Goal: Information Seeking & Learning: Learn about a topic

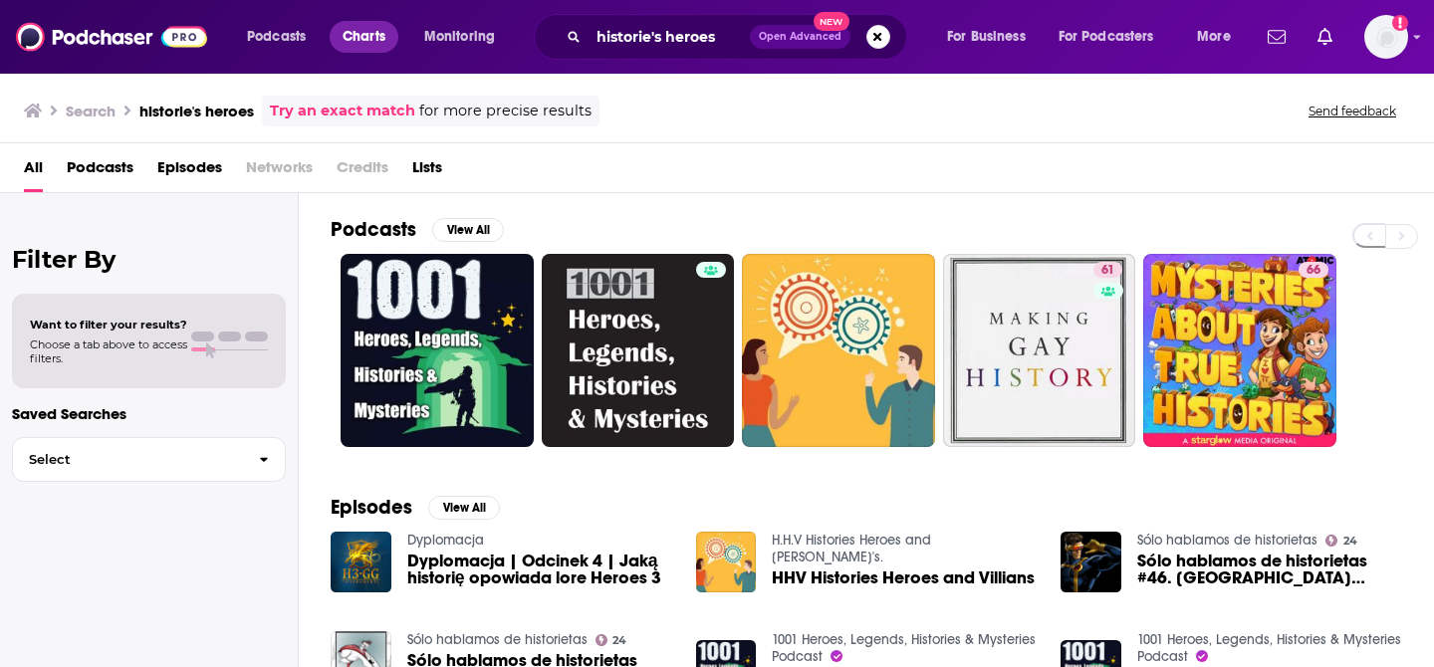
click at [361, 42] on span "Charts" at bounding box center [364, 37] width 43 height 28
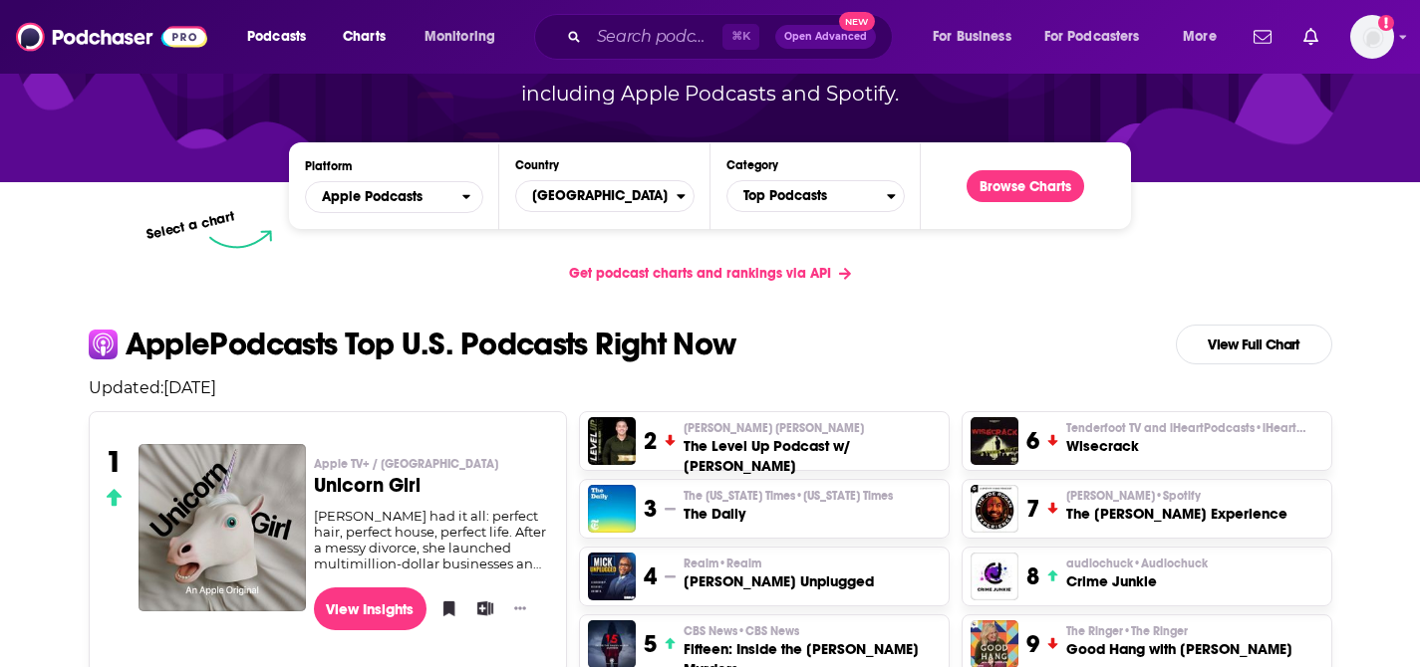
scroll to position [243, 0]
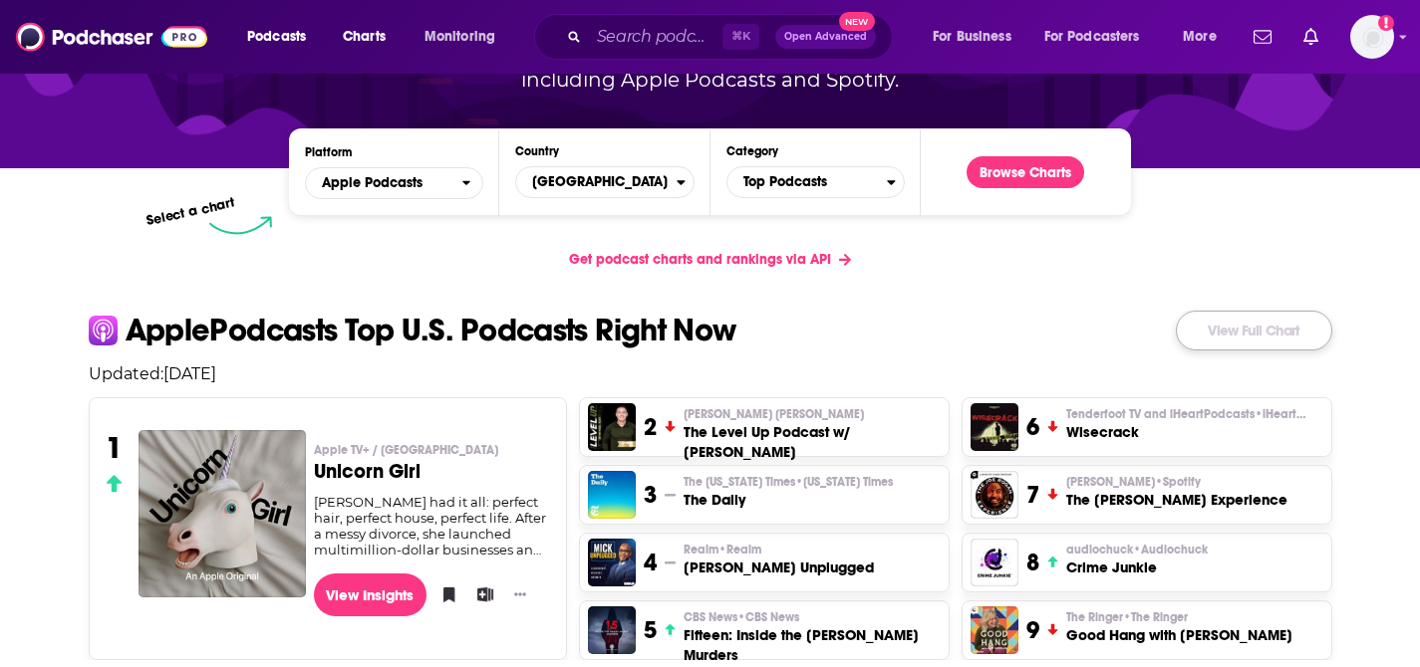
click at [1243, 337] on link "View Full Chart" at bounding box center [1253, 331] width 156 height 40
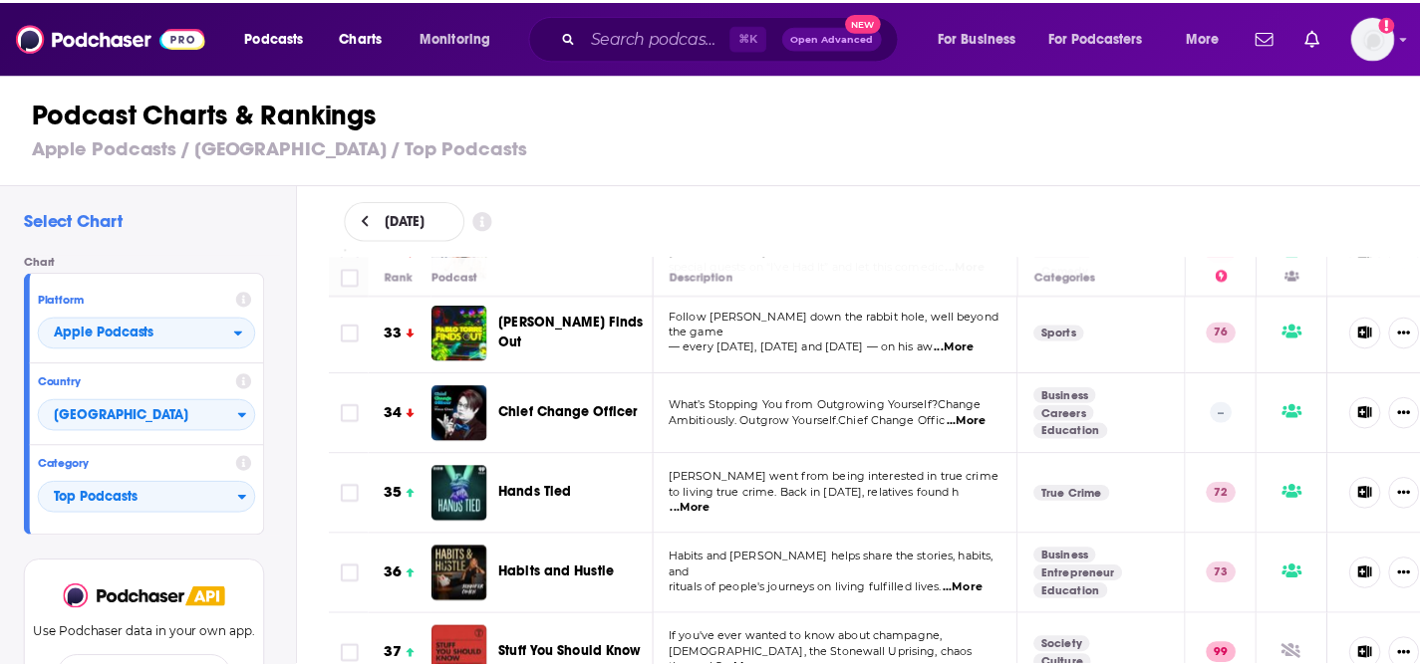
scroll to position [2687, 0]
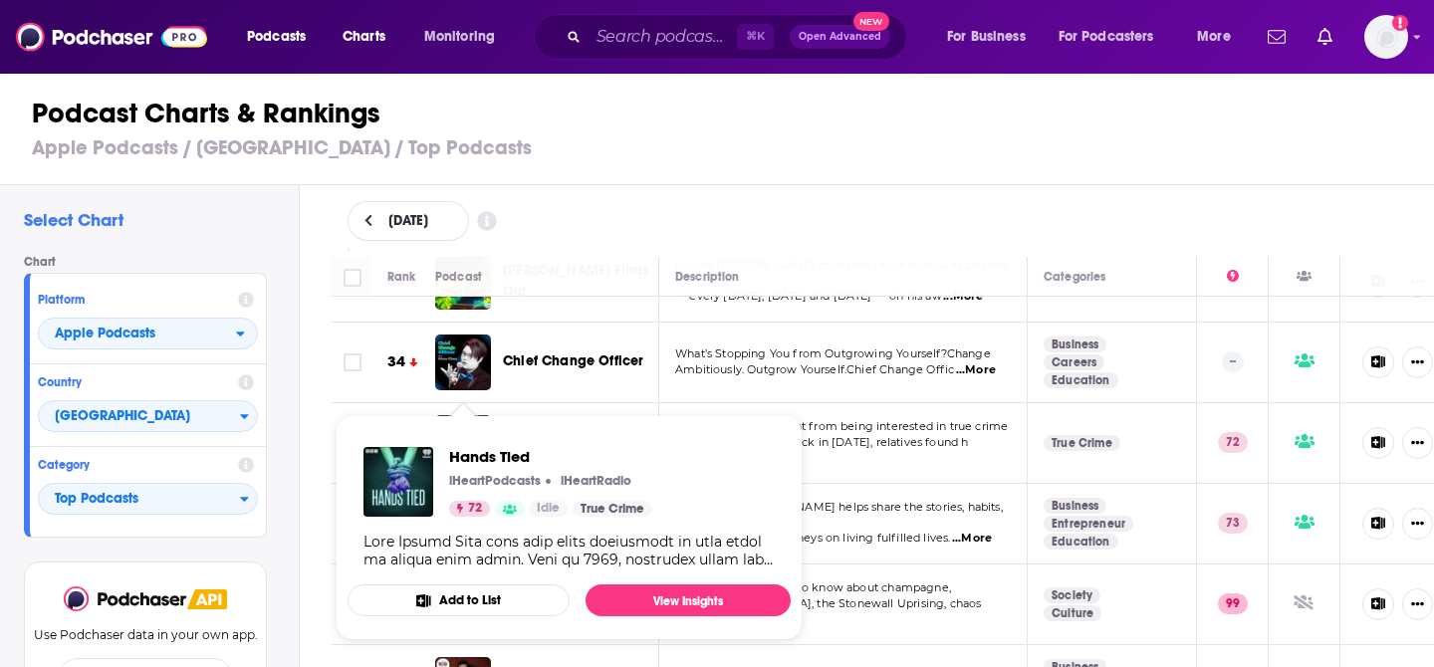
click at [475, 415] on img "Hands Tied" at bounding box center [463, 443] width 56 height 56
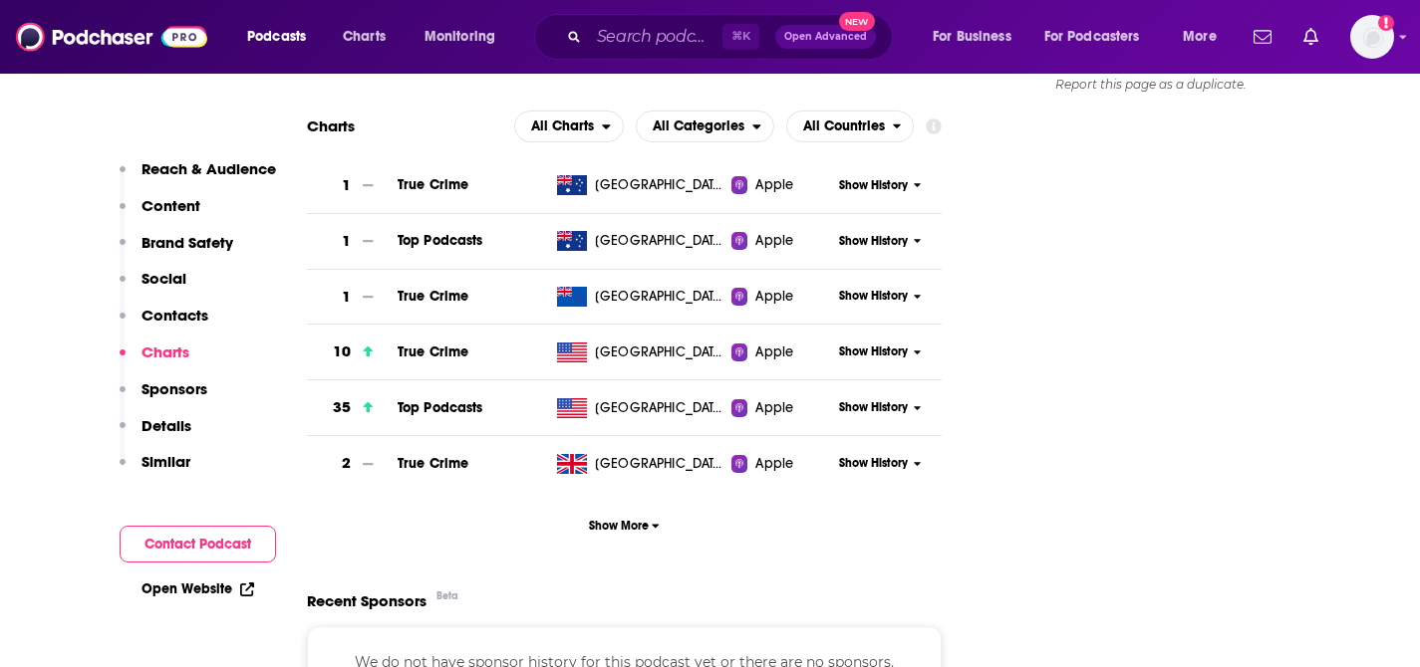
scroll to position [2211, 0]
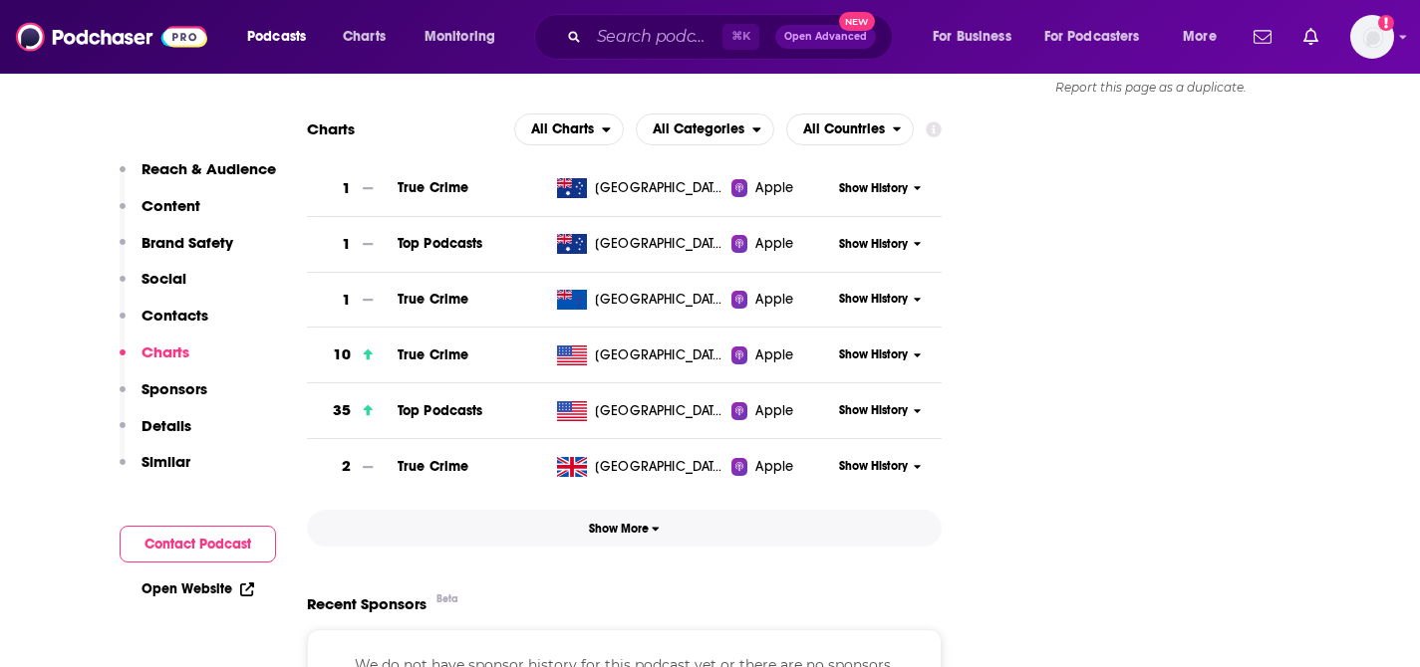
click at [623, 536] on span "Show More" at bounding box center [624, 529] width 71 height 14
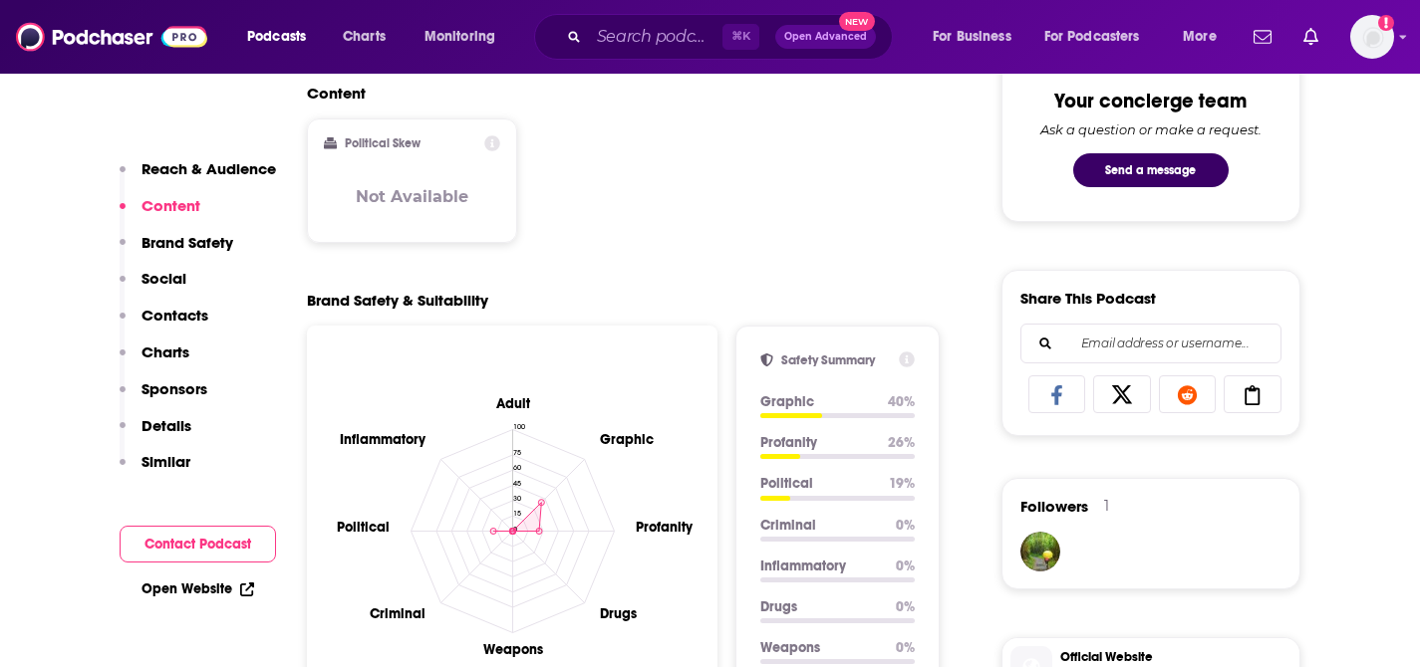
scroll to position [794, 0]
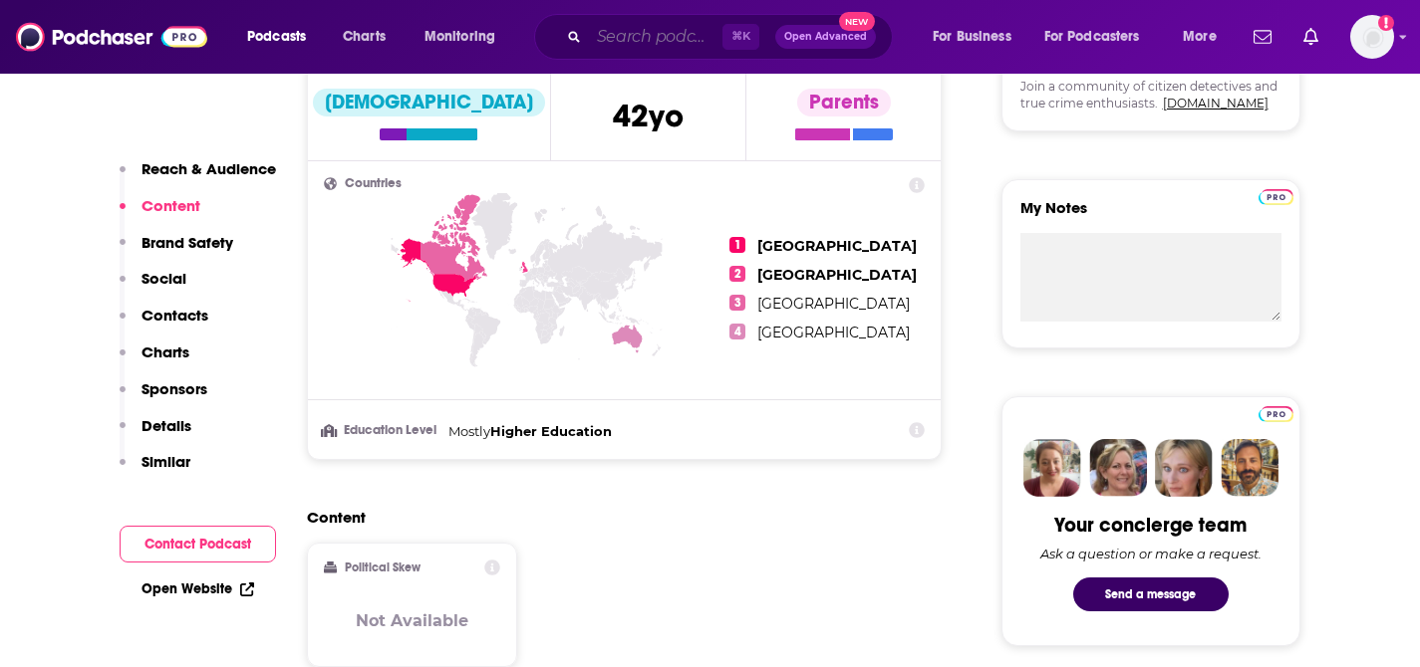
click at [620, 39] on input "Search podcasts, credits, & more..." at bounding box center [655, 37] width 133 height 32
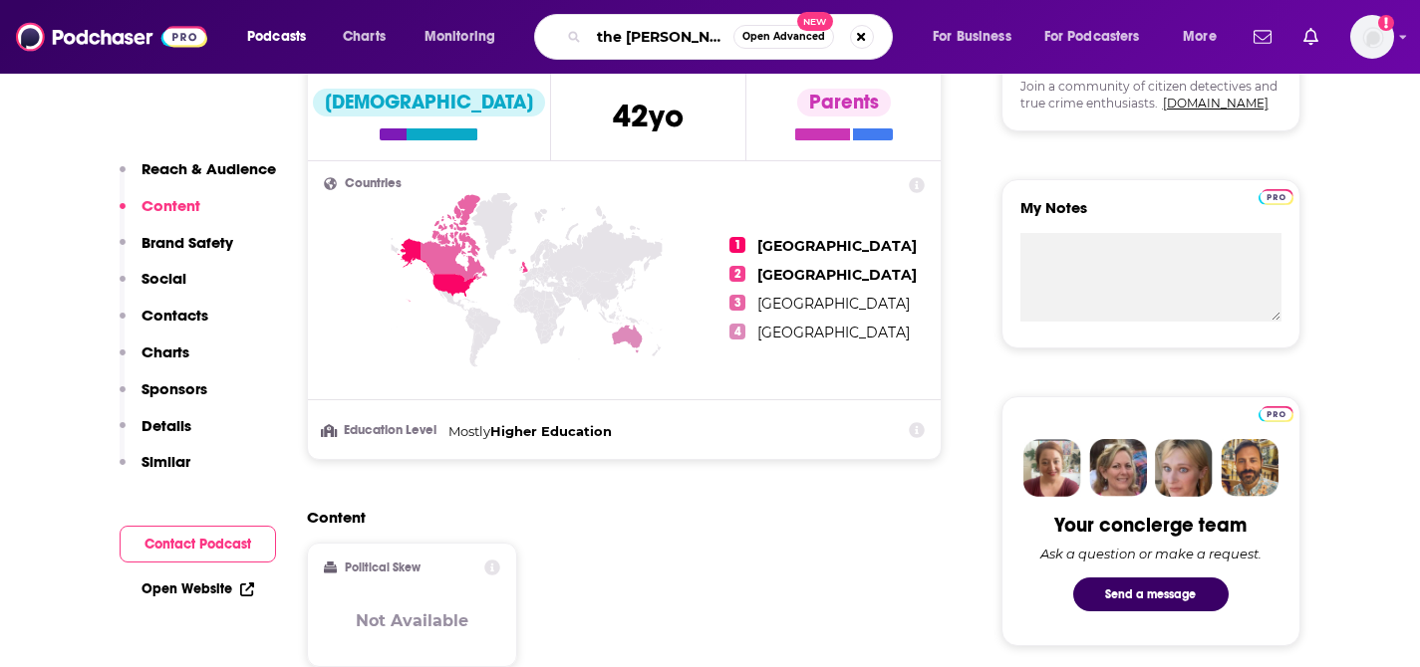
type input "the hunter"
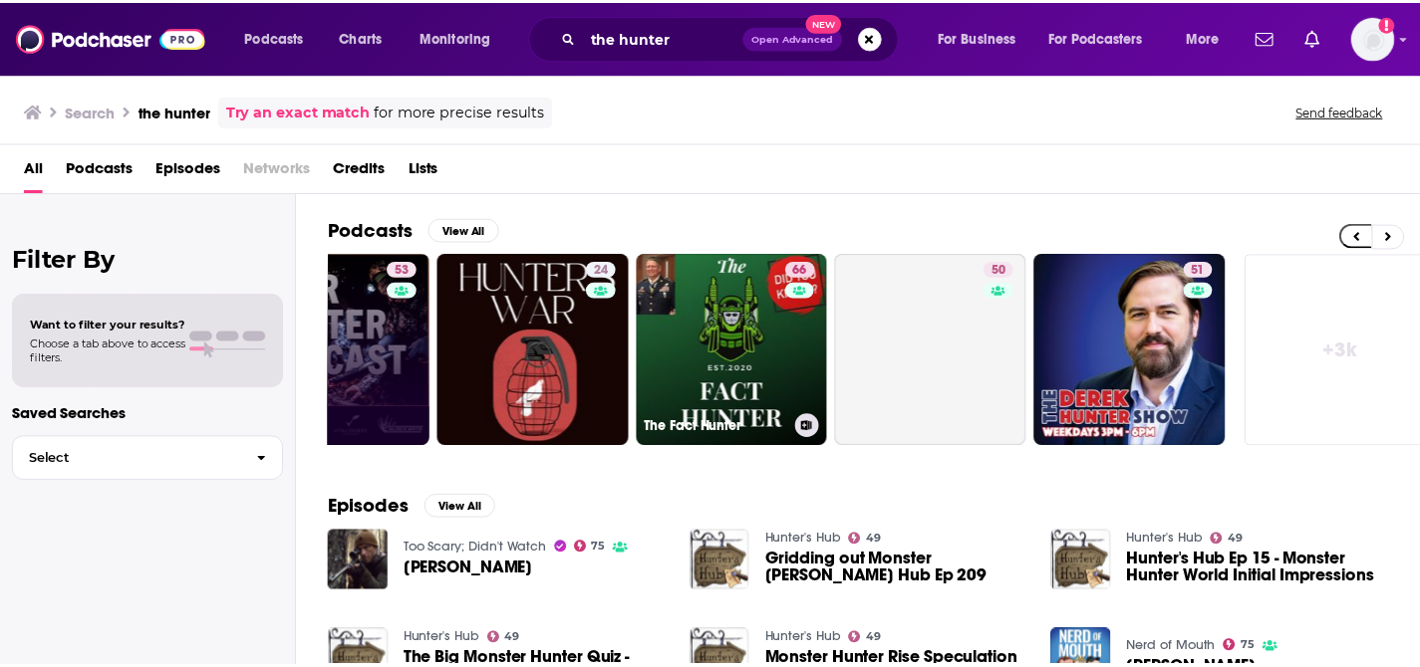
scroll to position [0, 726]
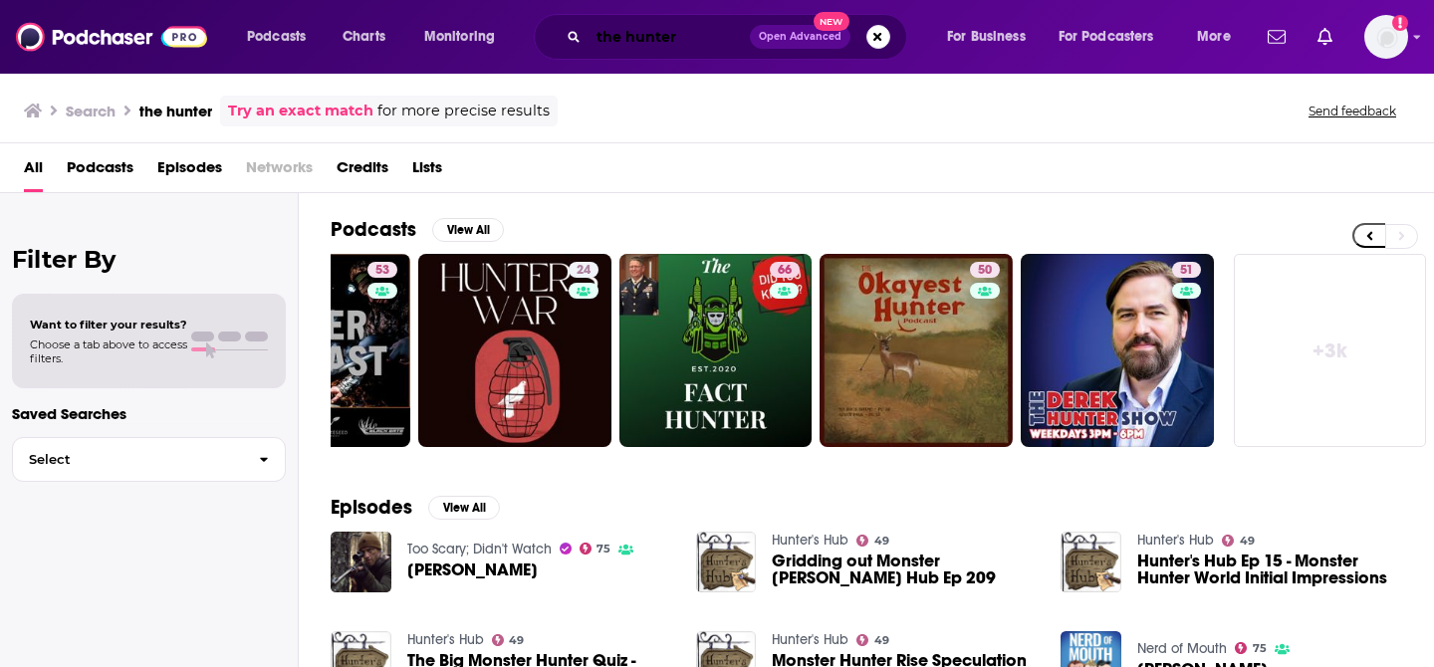
click at [693, 41] on input "the hunter" at bounding box center [669, 37] width 161 height 32
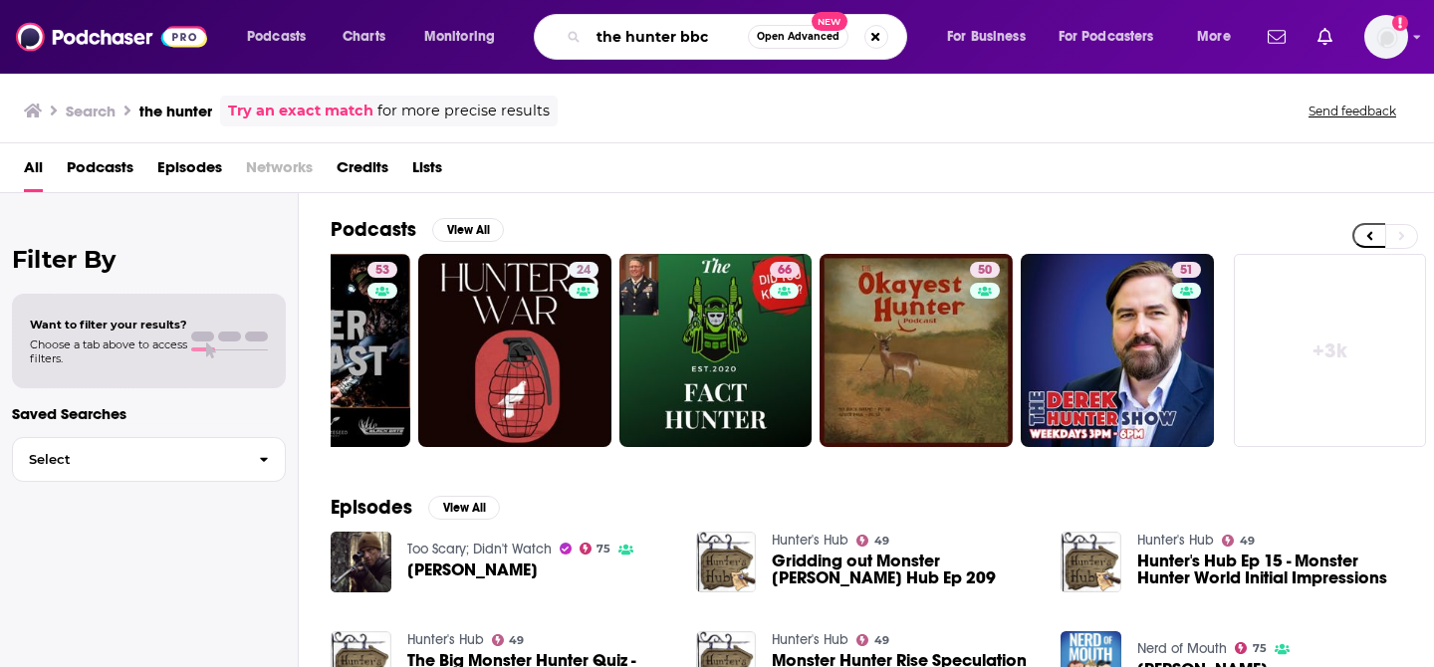
type input "the hunter bbc"
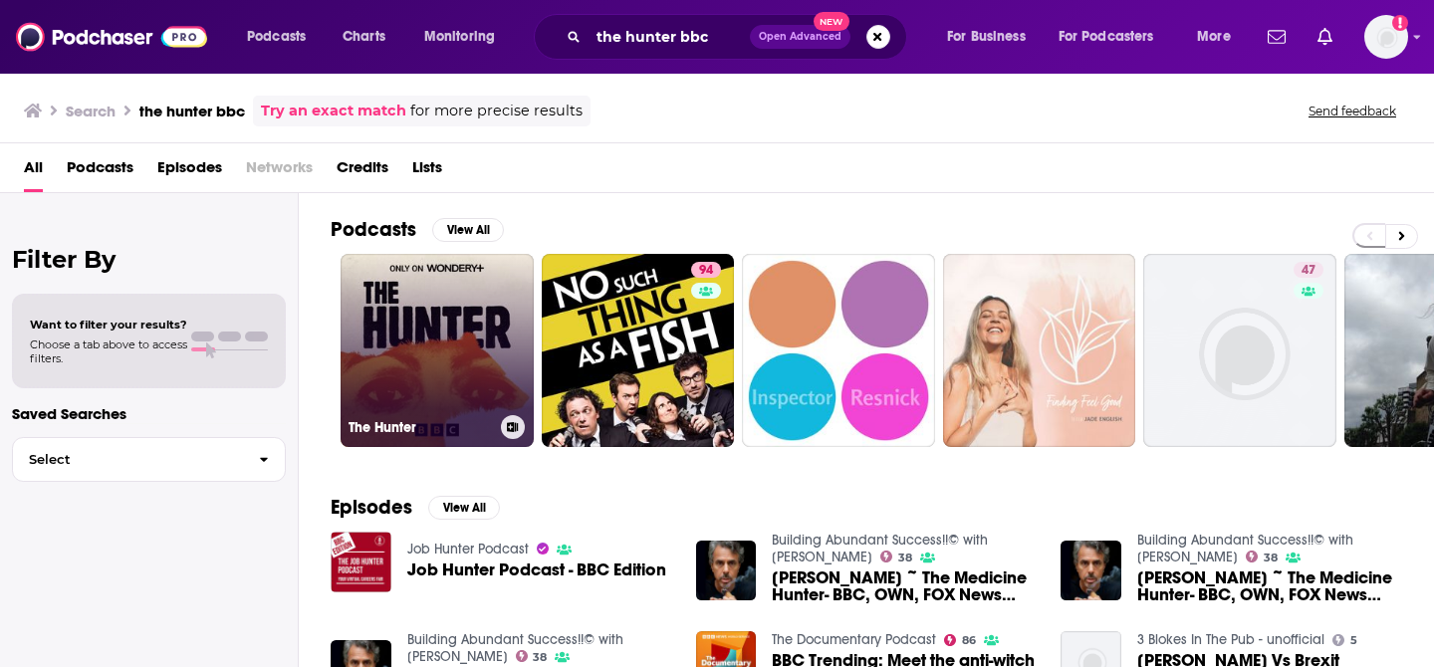
click at [485, 354] on link "The Hunter" at bounding box center [437, 350] width 193 height 193
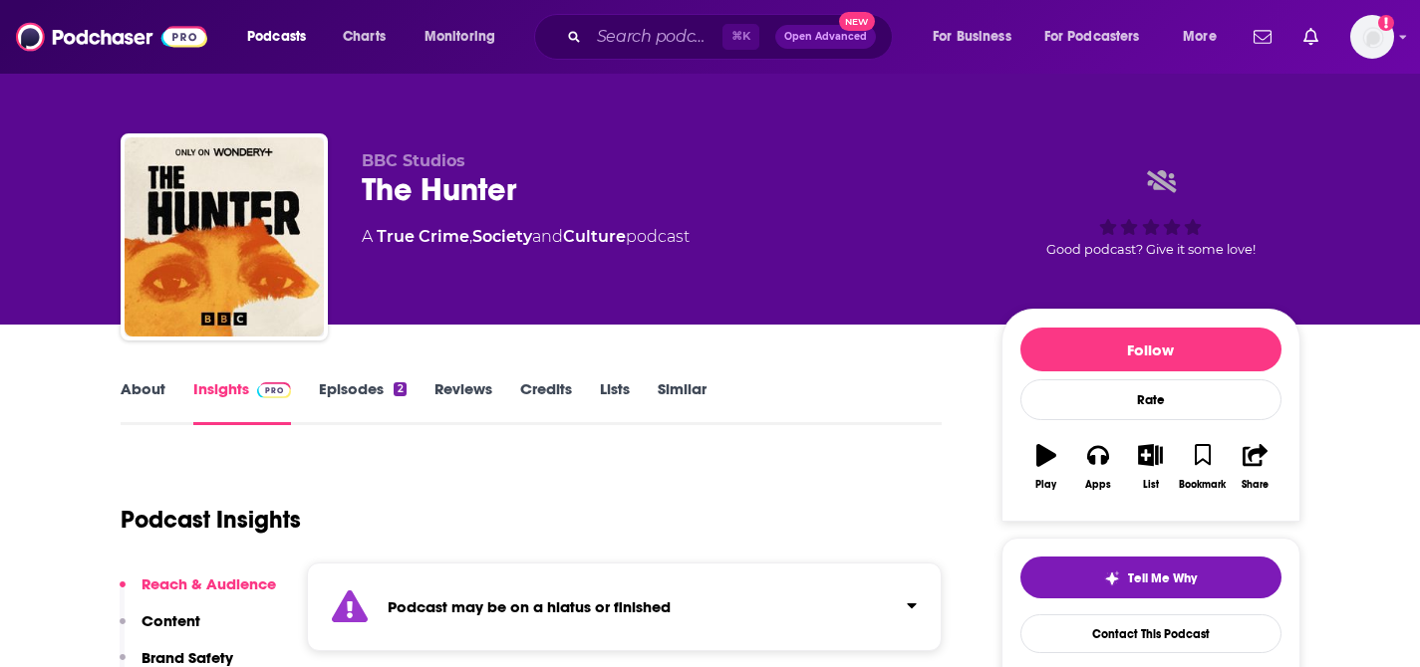
click at [141, 399] on link "About" at bounding box center [143, 403] width 45 height 46
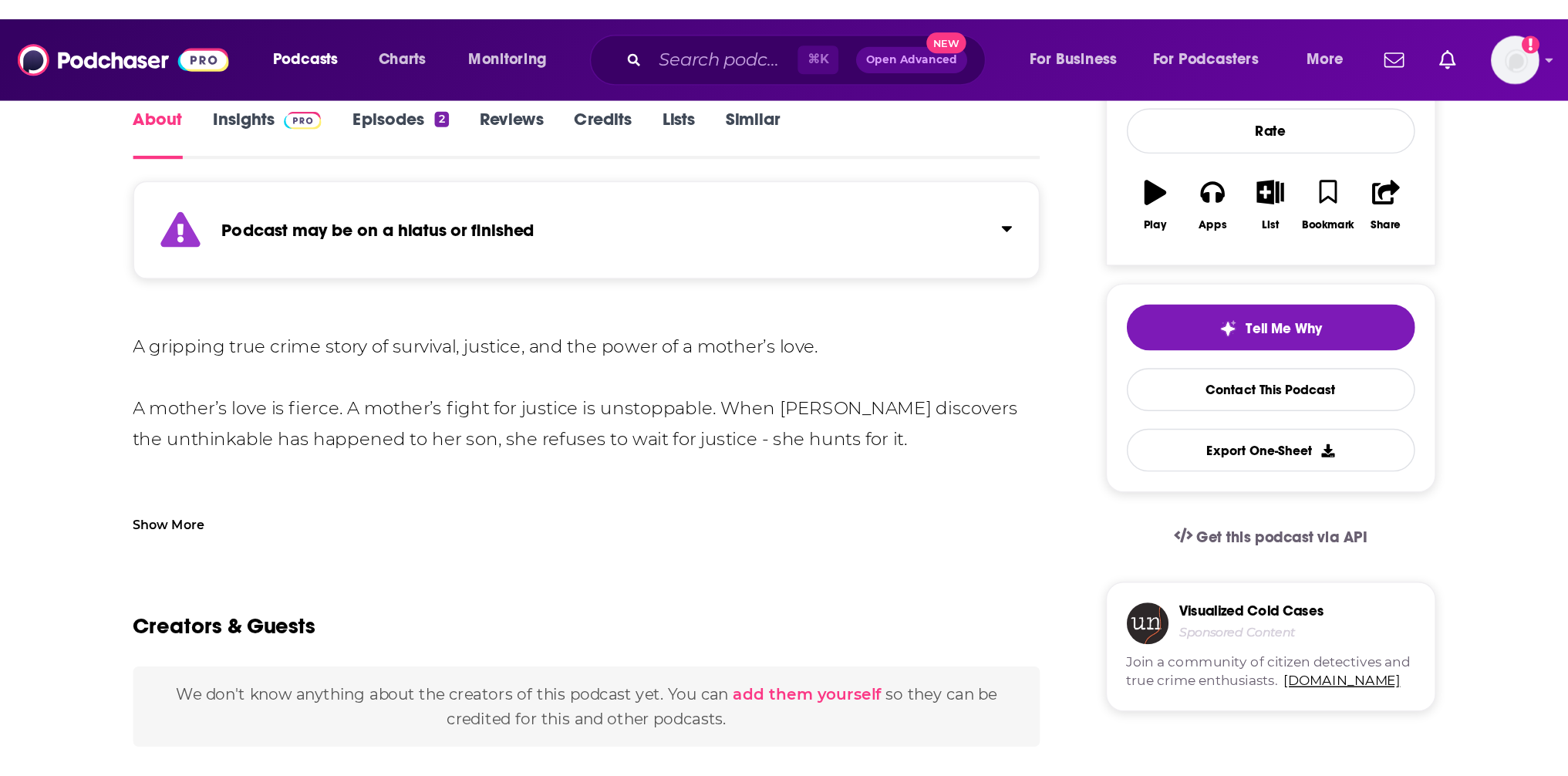
scroll to position [191, 0]
